Goal: Navigation & Orientation: Find specific page/section

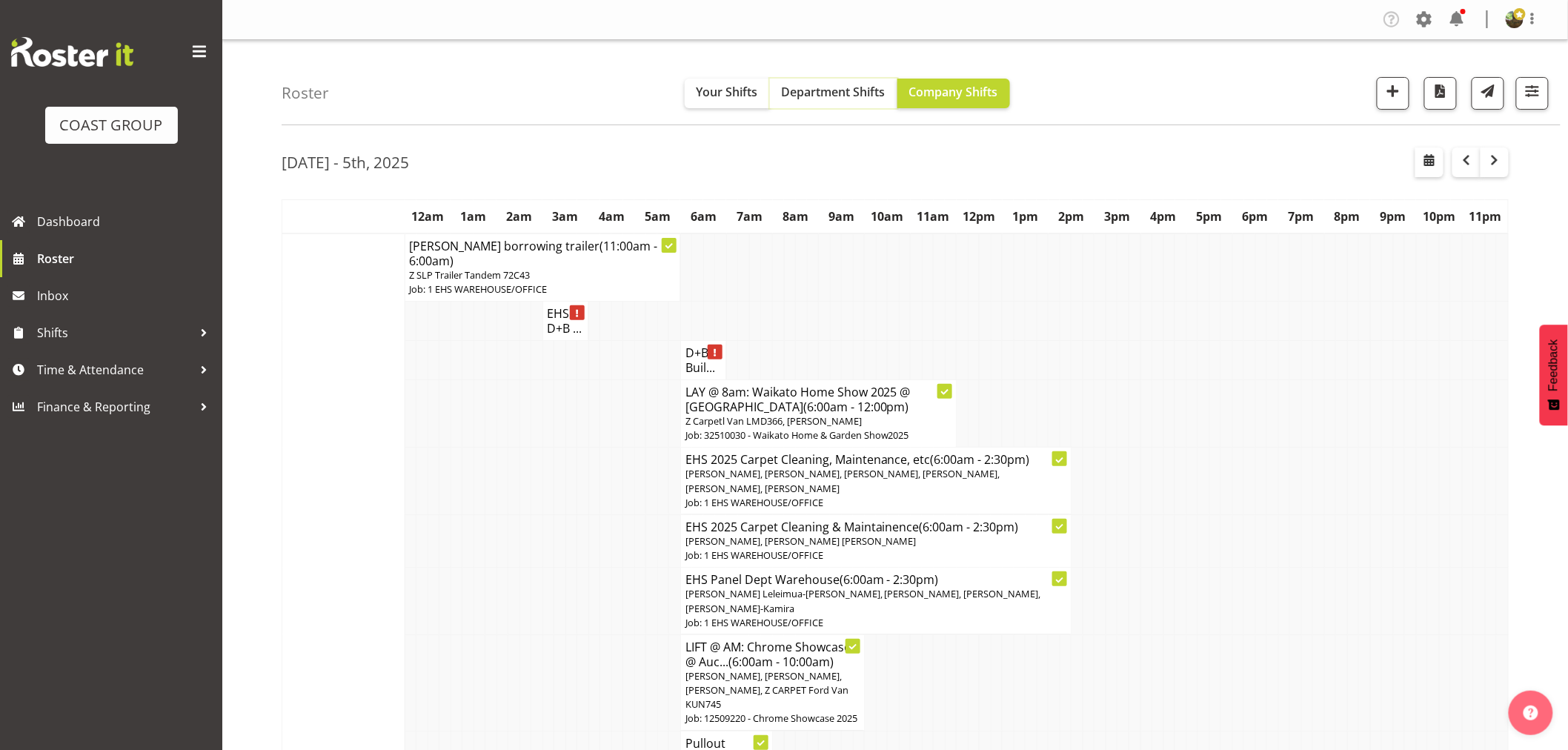
click at [832, 100] on span "Department Shifts" at bounding box center [833, 91] width 103 height 16
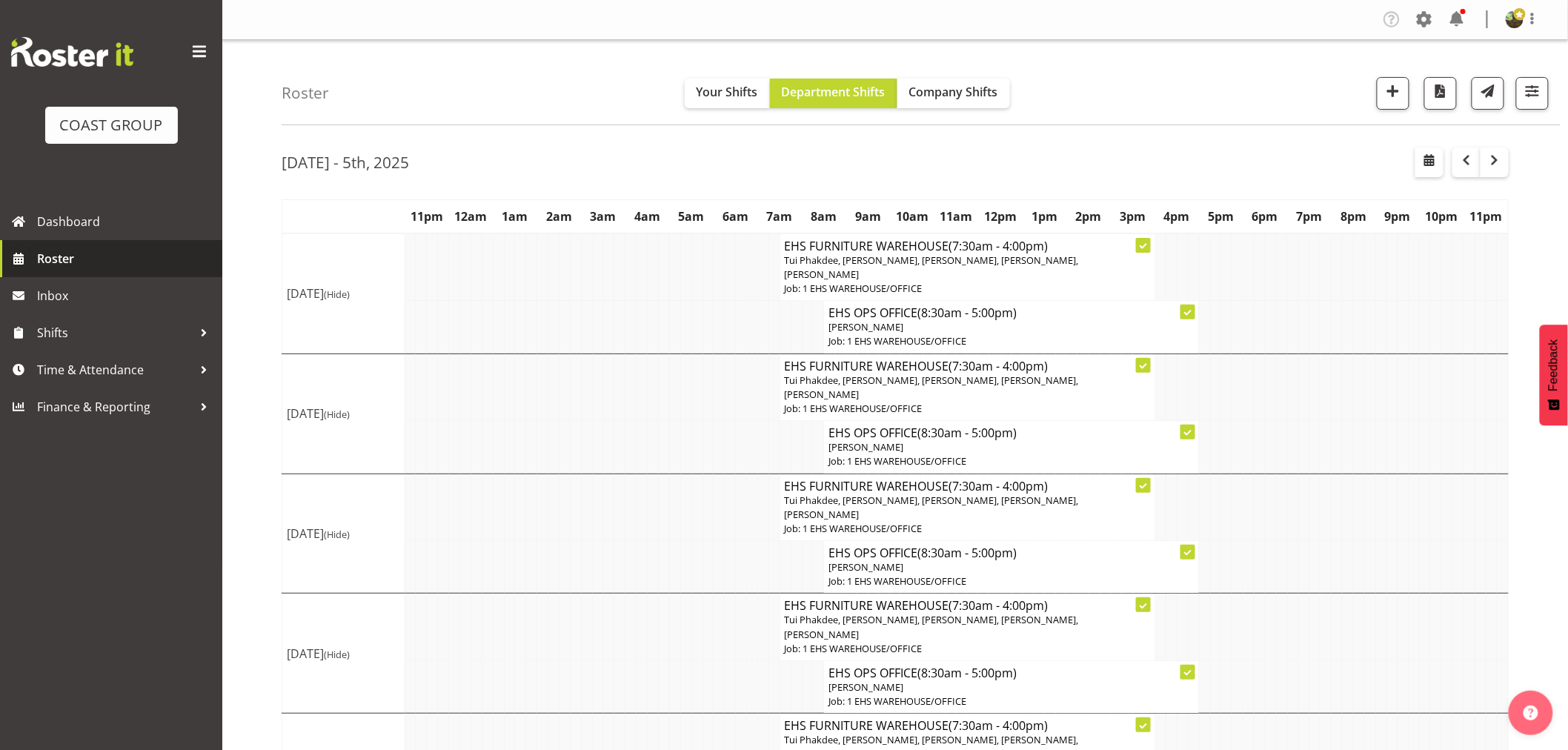
click at [121, 262] on span "Roster" at bounding box center [125, 259] width 178 height 23
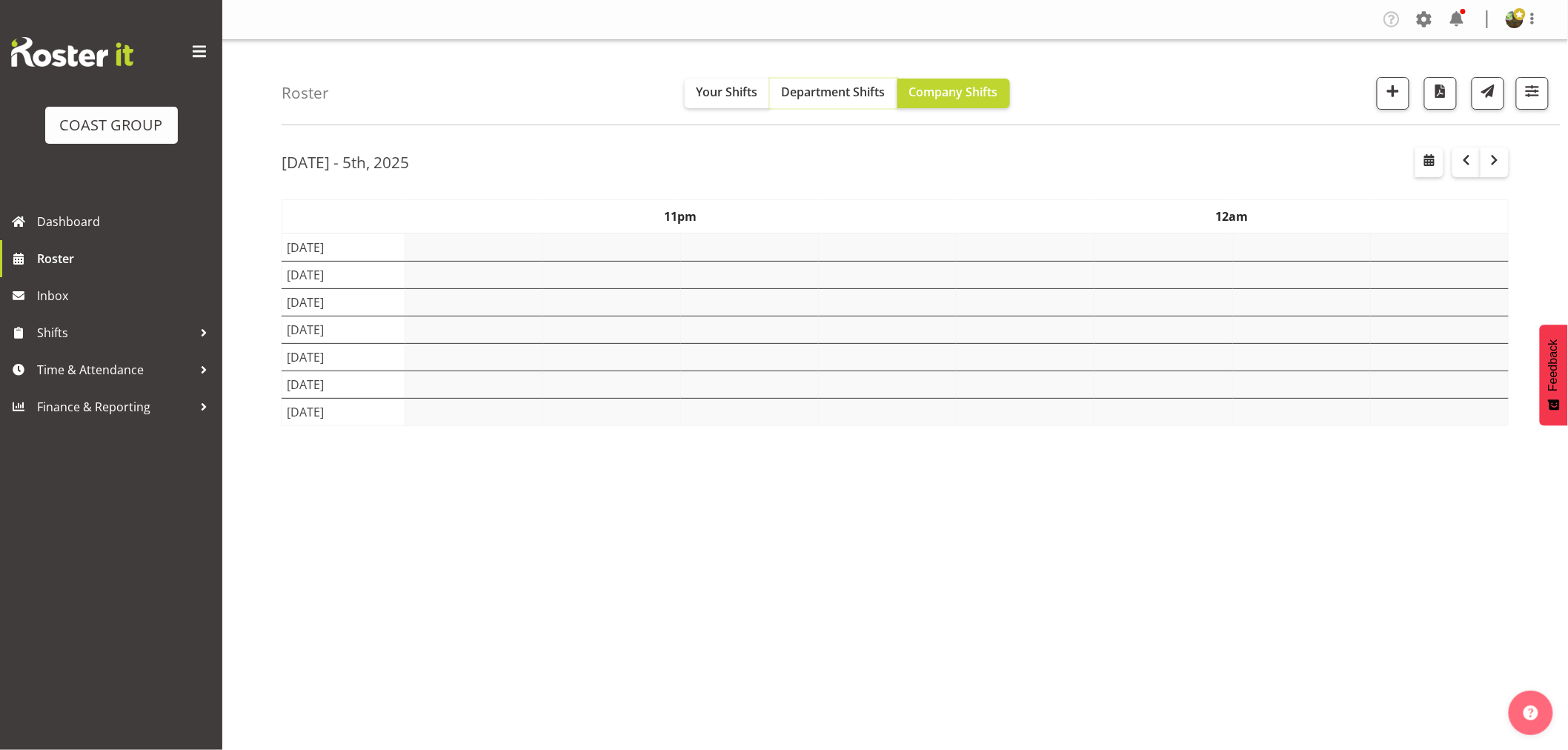
click at [827, 105] on button "Department Shifts" at bounding box center [834, 94] width 128 height 30
